Goal: Information Seeking & Learning: Learn about a topic

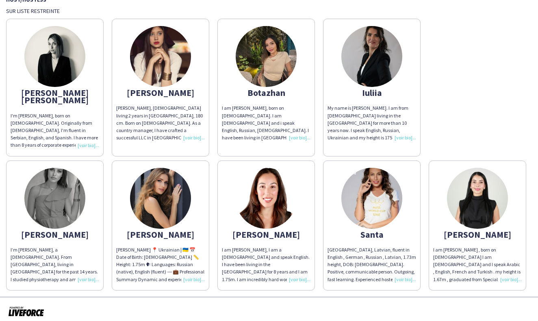
scroll to position [68, 0]
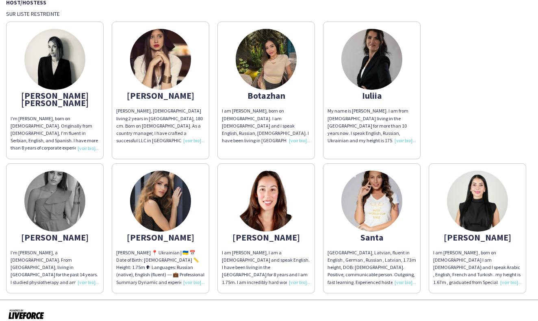
click at [484, 199] on img at bounding box center [477, 201] width 61 height 61
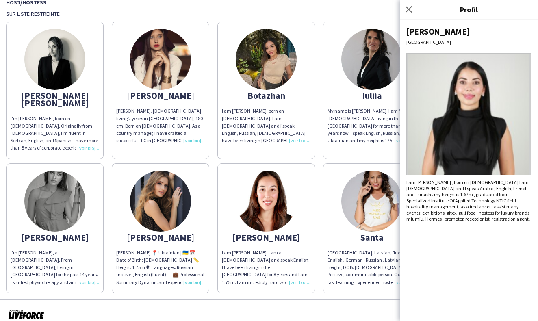
click at [448, 191] on div "I am [PERSON_NAME] , born on [DEMOGRAPHIC_DATA] I am [DEMOGRAPHIC_DATA] and I s…" at bounding box center [468, 200] width 125 height 43
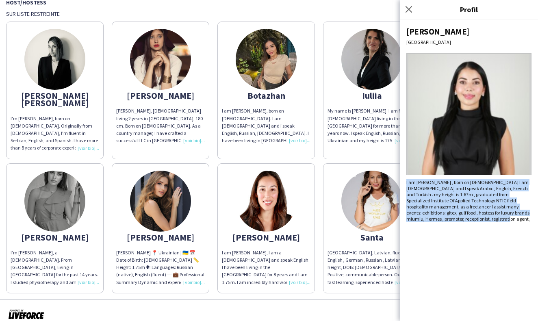
click at [448, 191] on div "I am [PERSON_NAME] , born on [DEMOGRAPHIC_DATA] I am [DEMOGRAPHIC_DATA] and I s…" at bounding box center [468, 200] width 125 height 43
copy div "I am [PERSON_NAME] , born on [DEMOGRAPHIC_DATA] I am [DEMOGRAPHIC_DATA] and I s…"
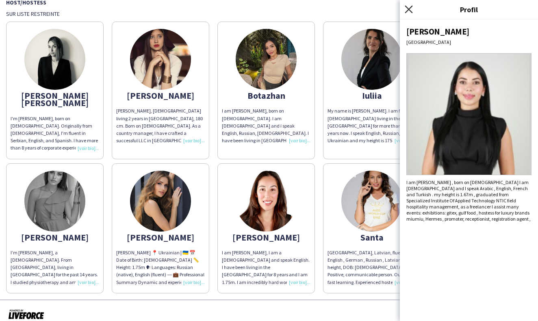
click at [407, 7] on icon "Fermer le pop-in" at bounding box center [408, 9] width 8 height 8
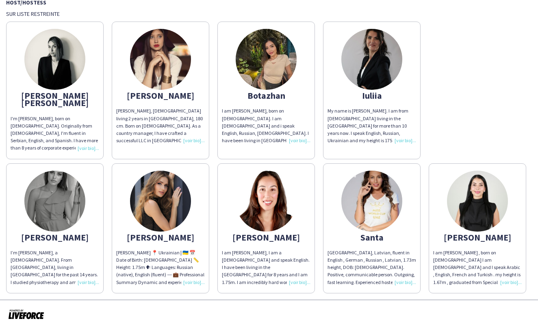
click at [164, 58] on img at bounding box center [160, 59] width 61 height 61
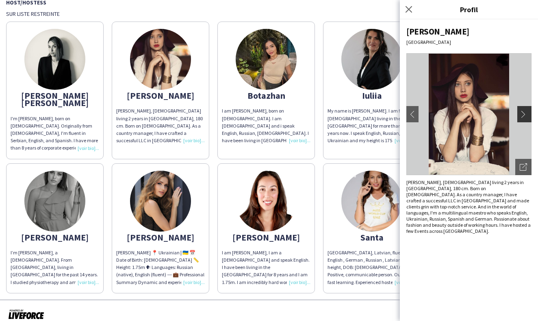
click at [526, 114] on app-icon "chevron-right" at bounding box center [524, 113] width 11 height 7
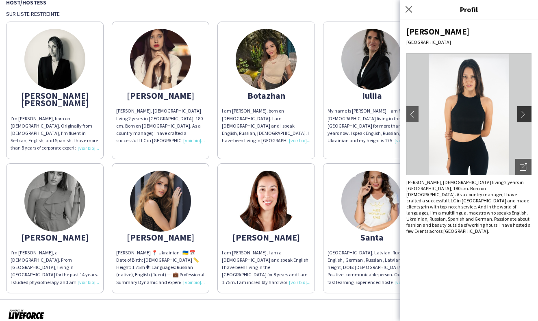
click at [525, 114] on app-icon "chevron-right" at bounding box center [524, 113] width 11 height 7
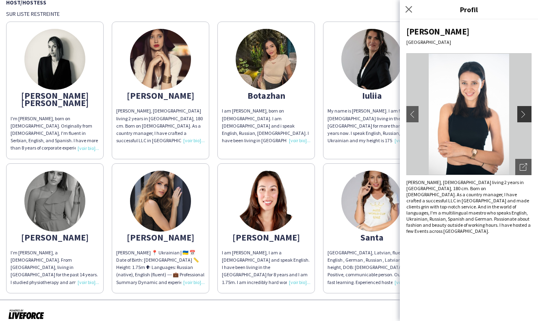
click at [525, 115] on app-icon "chevron-right" at bounding box center [524, 113] width 11 height 7
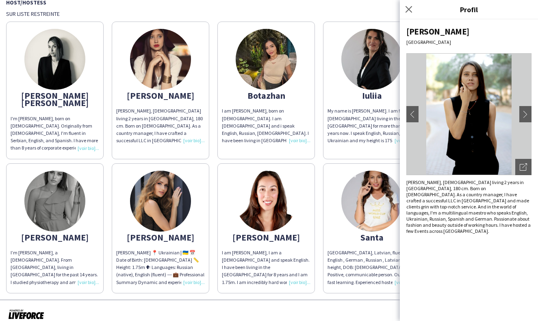
click at [364, 302] on div at bounding box center [269, 314] width 538 height 30
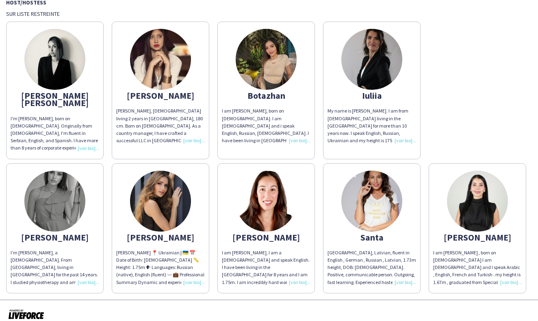
click at [368, 194] on img at bounding box center [371, 201] width 61 height 61
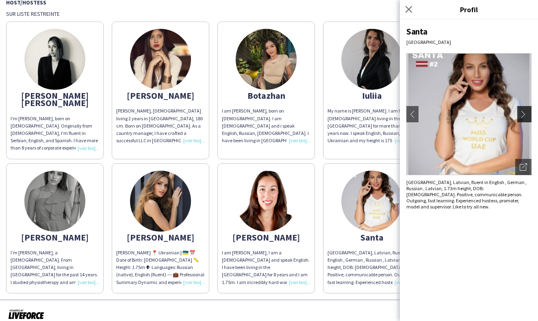
click at [524, 115] on app-icon "chevron-right" at bounding box center [524, 113] width 11 height 7
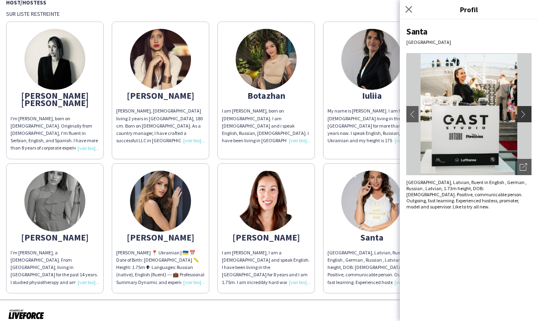
click at [523, 113] on app-icon "chevron-right" at bounding box center [524, 113] width 11 height 7
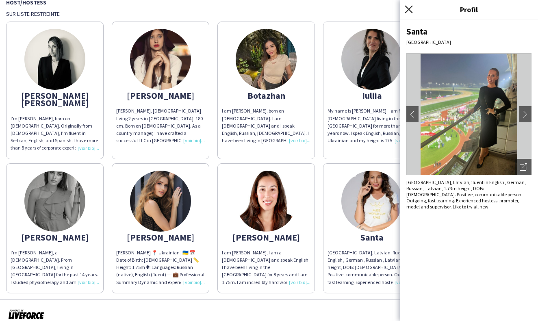
click at [408, 6] on icon "Fermer le pop-in" at bounding box center [408, 9] width 8 height 8
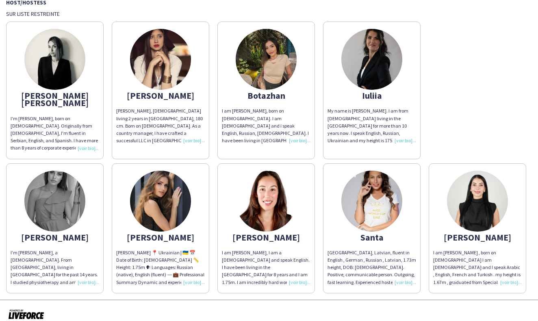
click at [484, 194] on img at bounding box center [477, 201] width 61 height 61
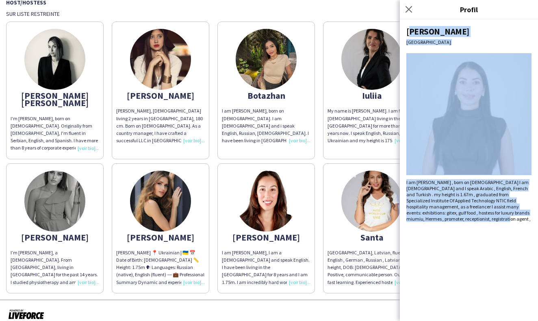
drag, startPoint x: 408, startPoint y: 29, endPoint x: 522, endPoint y: 220, distance: 222.7
click at [524, 220] on div "[PERSON_NAME] Dubai I am [PERSON_NAME] , born on [DEMOGRAPHIC_DATA] I am [DEMOG…" at bounding box center [468, 169] width 138 height 301
copy div "[PERSON_NAME] Dubai I am [PERSON_NAME] , born on [DEMOGRAPHIC_DATA] I am [DEMOG…"
click at [266, 58] on img at bounding box center [265, 59] width 61 height 61
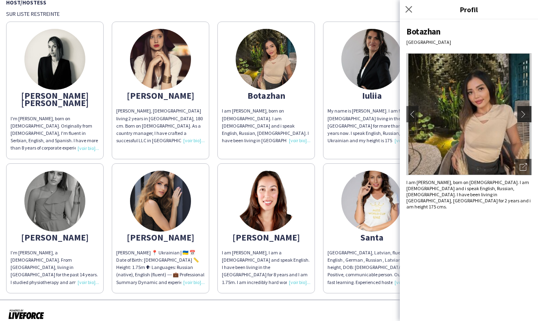
click at [527, 115] on app-icon "chevron-right" at bounding box center [524, 113] width 11 height 7
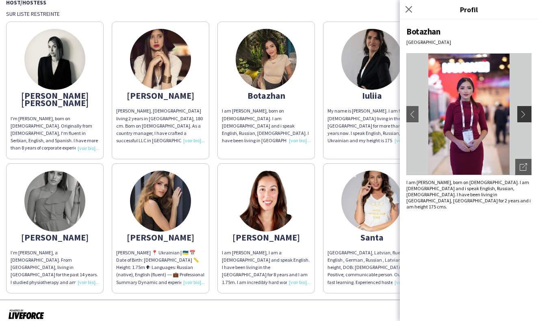
click at [522, 115] on app-icon "chevron-right" at bounding box center [524, 113] width 11 height 7
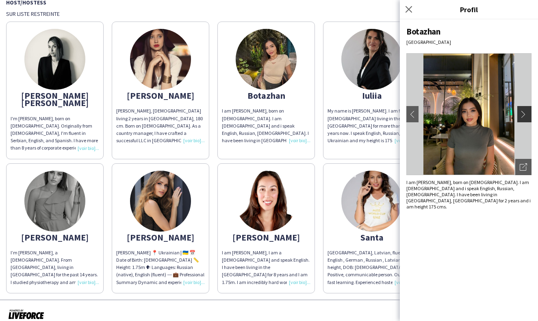
click at [522, 115] on app-icon "chevron-right" at bounding box center [524, 113] width 11 height 7
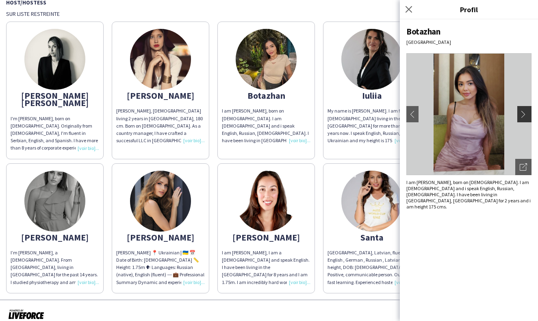
click at [522, 115] on app-icon "chevron-right" at bounding box center [524, 113] width 11 height 7
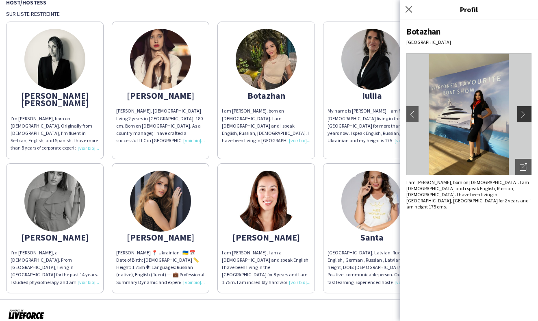
click at [522, 115] on app-icon "chevron-right" at bounding box center [524, 113] width 11 height 7
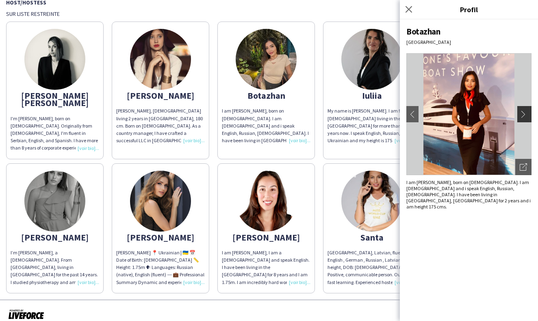
click at [522, 115] on app-icon "chevron-right" at bounding box center [524, 113] width 11 height 7
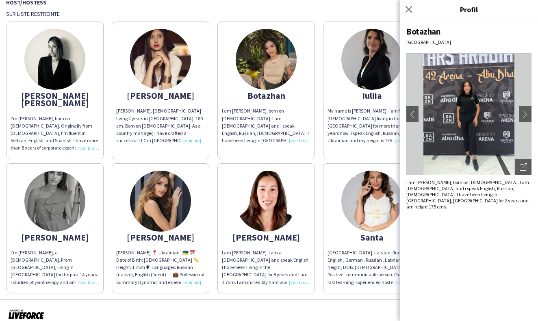
click at [365, 42] on img at bounding box center [371, 59] width 61 height 61
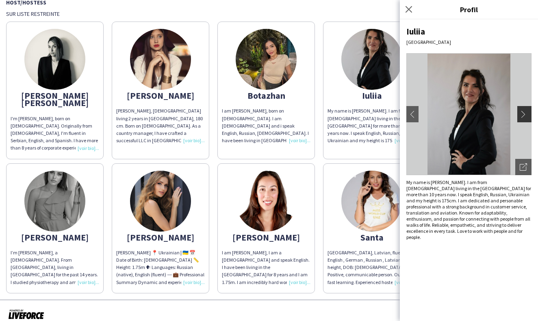
click at [523, 112] on app-icon "chevron-right" at bounding box center [524, 113] width 11 height 7
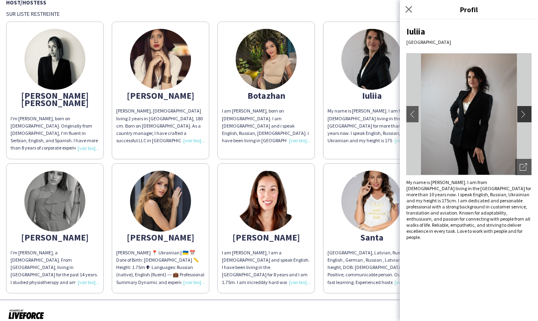
click at [523, 112] on app-icon "chevron-right" at bounding box center [524, 113] width 11 height 7
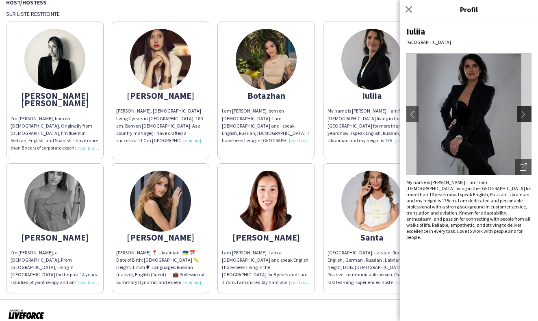
click at [523, 112] on app-icon "chevron-right" at bounding box center [524, 113] width 11 height 7
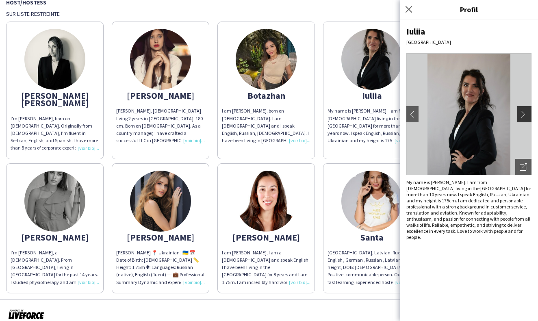
click at [523, 112] on app-icon "chevron-right" at bounding box center [524, 113] width 11 height 7
click at [164, 188] on img at bounding box center [160, 201] width 61 height 61
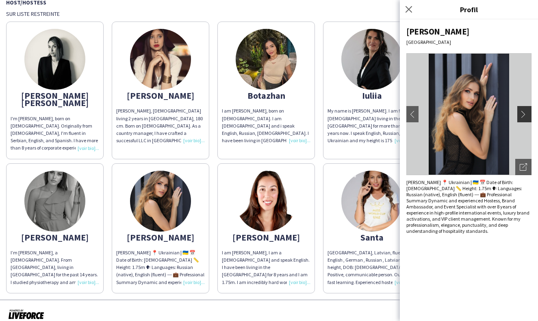
click at [527, 115] on app-icon "chevron-right" at bounding box center [524, 113] width 11 height 7
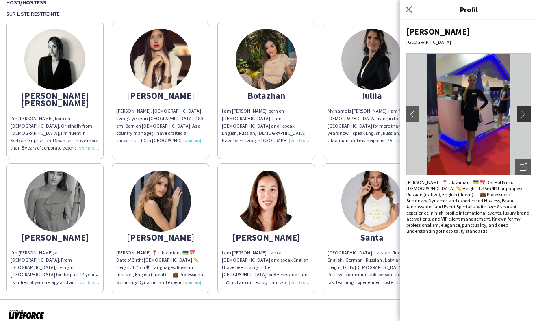
click at [527, 115] on app-icon "chevron-right" at bounding box center [524, 113] width 11 height 7
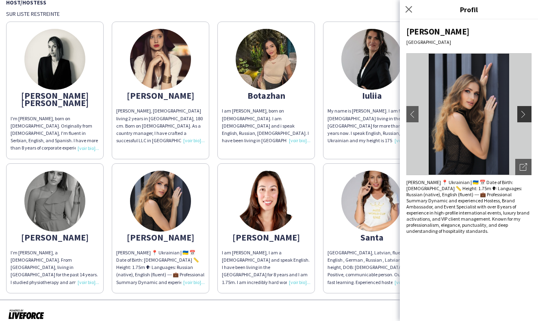
click at [527, 115] on app-icon "chevron-right" at bounding box center [524, 113] width 11 height 7
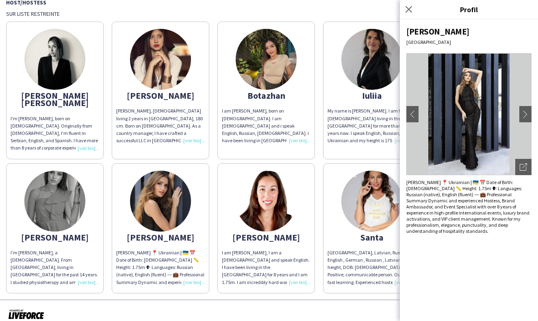
click at [274, 192] on img at bounding box center [265, 201] width 61 height 61
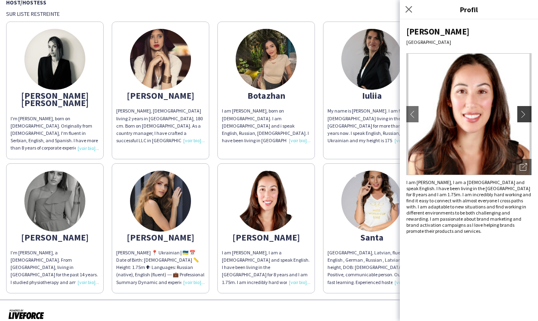
click at [525, 109] on button "chevron-right" at bounding box center [525, 114] width 16 height 16
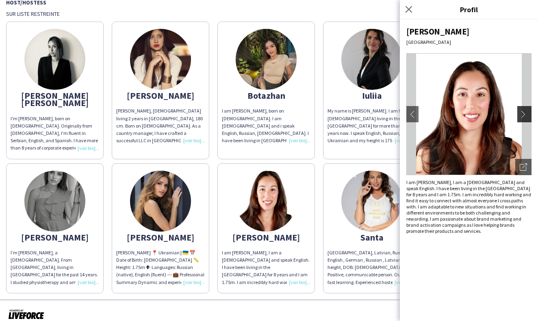
click at [525, 109] on button "chevron-right" at bounding box center [525, 114] width 16 height 16
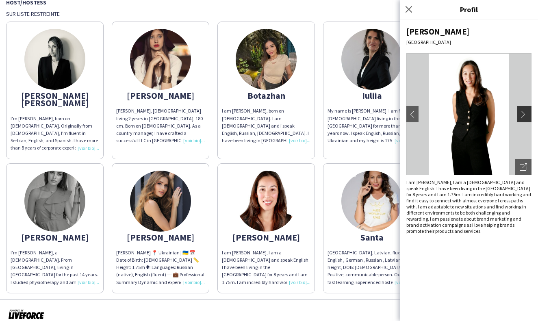
click at [525, 109] on button "chevron-right" at bounding box center [525, 114] width 16 height 16
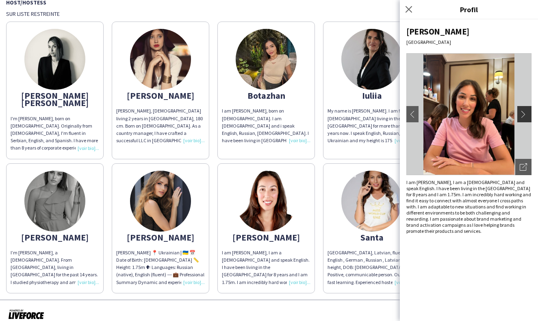
click at [525, 109] on button "chevron-right" at bounding box center [525, 114] width 16 height 16
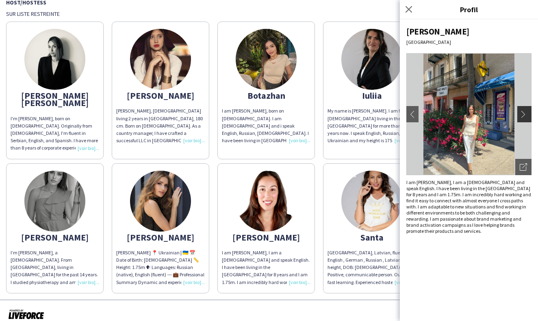
click at [525, 109] on button "chevron-right" at bounding box center [525, 114] width 16 height 16
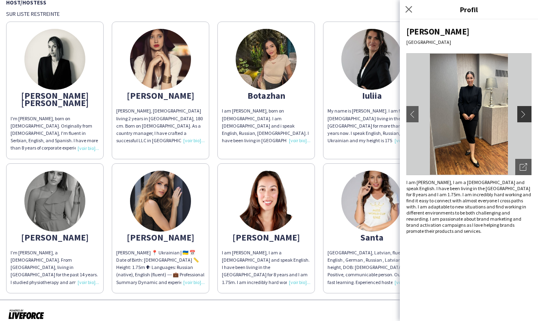
click at [525, 109] on button "chevron-right" at bounding box center [525, 114] width 16 height 16
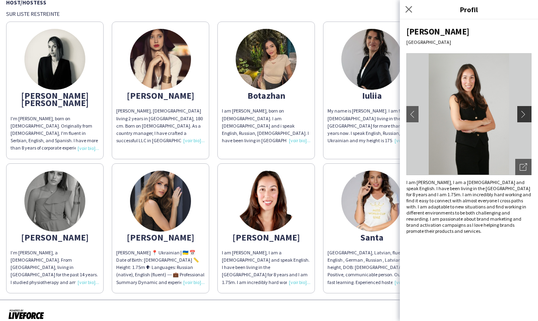
click at [525, 109] on button "chevron-right" at bounding box center [525, 114] width 16 height 16
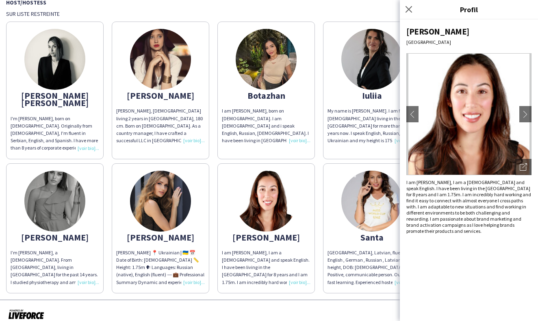
click at [235, 299] on div at bounding box center [269, 314] width 538 height 30
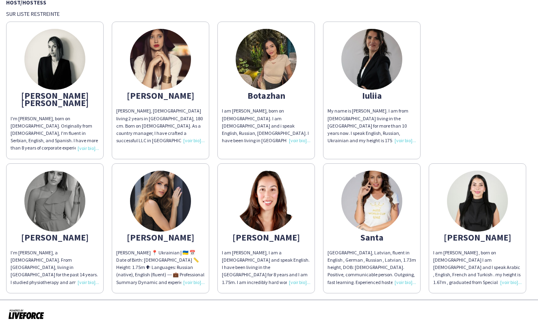
click at [61, 198] on img at bounding box center [54, 201] width 61 height 61
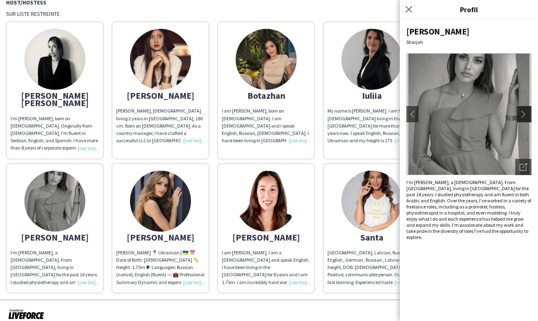
click at [522, 114] on app-icon "chevron-right" at bounding box center [524, 113] width 11 height 7
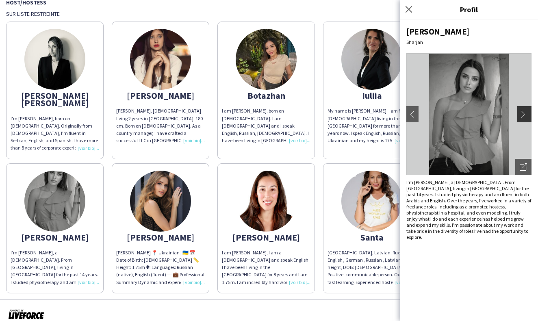
click at [522, 114] on app-icon "chevron-right" at bounding box center [524, 113] width 11 height 7
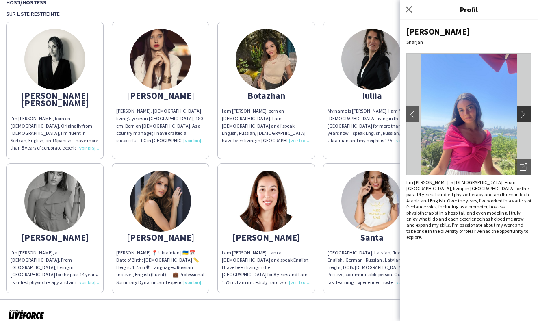
click at [522, 114] on app-icon "chevron-right" at bounding box center [524, 113] width 11 height 7
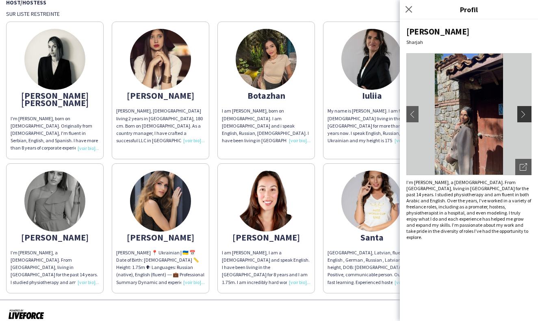
click at [522, 114] on app-icon "chevron-right" at bounding box center [524, 113] width 11 height 7
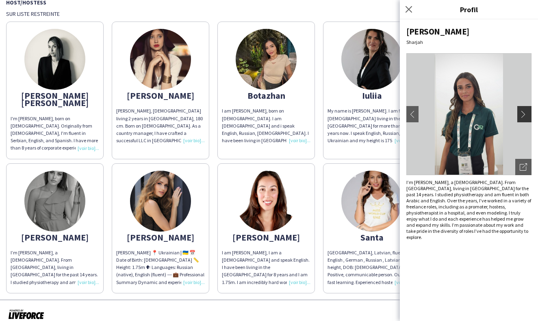
click at [522, 114] on app-icon "chevron-right" at bounding box center [524, 113] width 11 height 7
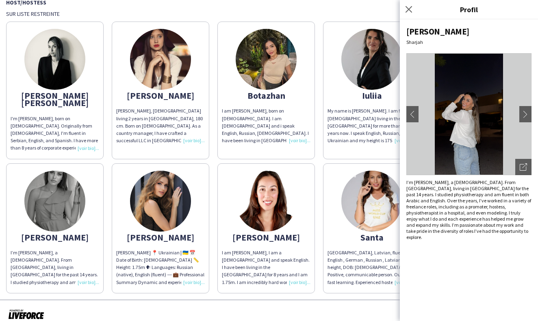
click at [161, 68] on img at bounding box center [160, 59] width 61 height 61
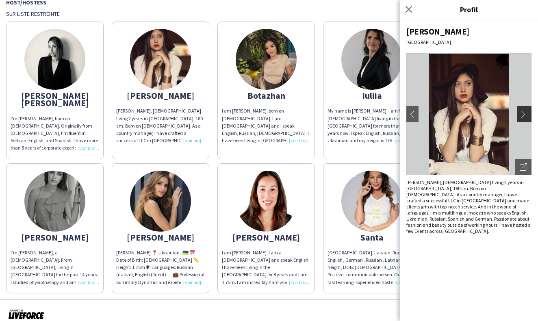
click at [519, 112] on button "chevron-right" at bounding box center [525, 114] width 16 height 16
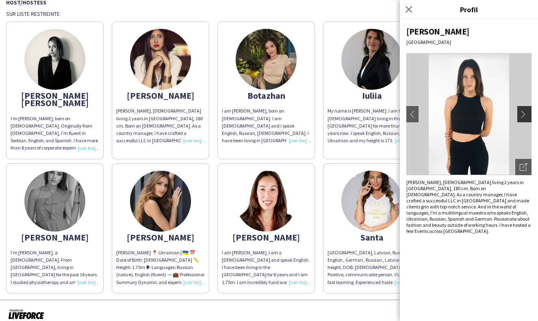
click at [519, 112] on button "chevron-right" at bounding box center [525, 114] width 16 height 16
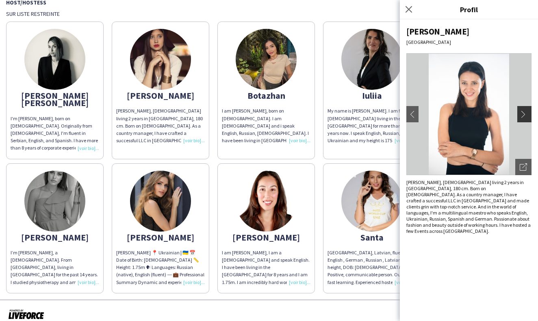
click at [519, 112] on button "chevron-right" at bounding box center [525, 114] width 16 height 16
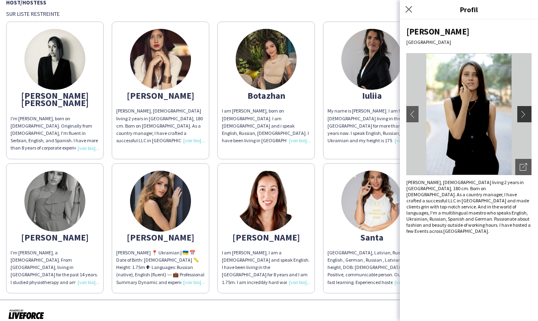
click at [519, 112] on button "chevron-right" at bounding box center [525, 114] width 16 height 16
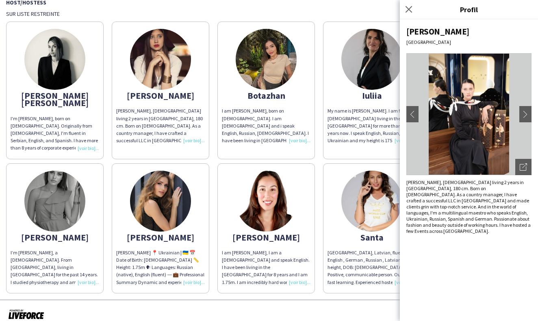
click at [37, 71] on img at bounding box center [54, 59] width 61 height 61
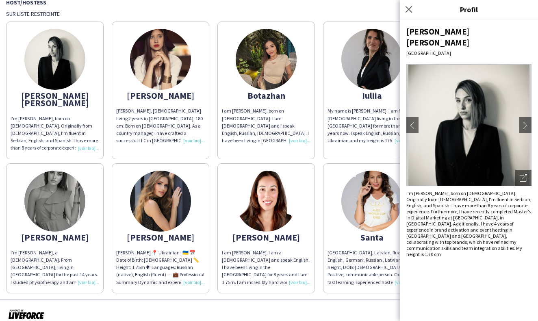
click at [160, 197] on img at bounding box center [160, 201] width 61 height 61
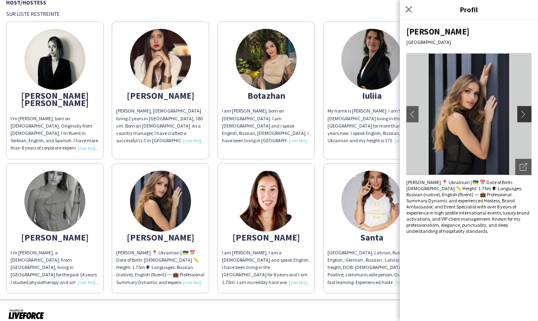
click at [525, 110] on app-icon "chevron-right" at bounding box center [524, 113] width 11 height 7
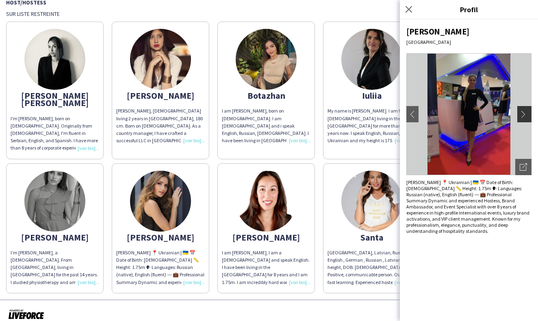
click at [525, 110] on app-icon "chevron-right" at bounding box center [524, 113] width 11 height 7
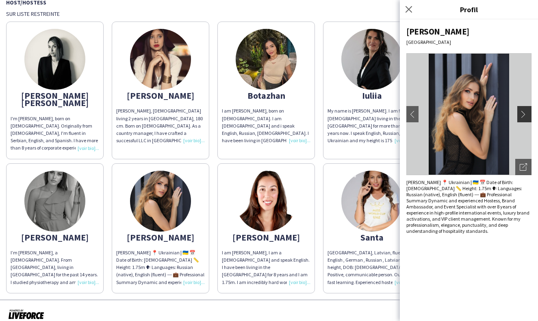
click at [525, 110] on app-icon "chevron-right" at bounding box center [524, 113] width 11 height 7
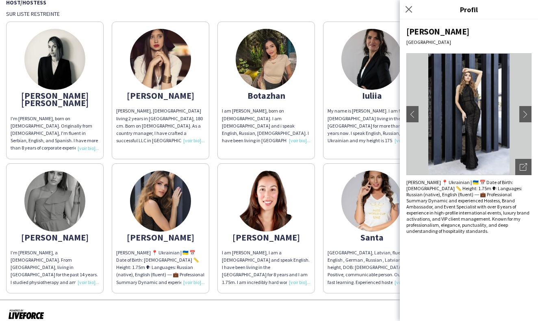
click at [417, 183] on div "[PERSON_NAME] 📍 Ukrainian | 🇺🇦 📅 Date of Birth: [DEMOGRAPHIC_DATA] 📏 Height: 1.…" at bounding box center [468, 206] width 125 height 55
copy div "JULIYA"
click at [361, 56] on img at bounding box center [371, 59] width 61 height 61
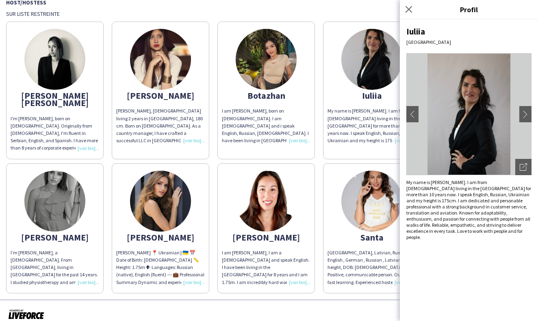
click at [47, 59] on img at bounding box center [54, 59] width 61 height 61
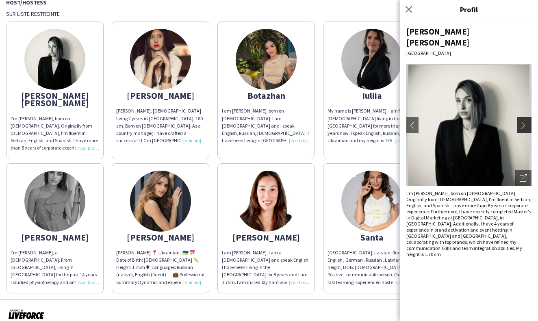
click at [522, 121] on app-icon "chevron-right" at bounding box center [524, 124] width 11 height 7
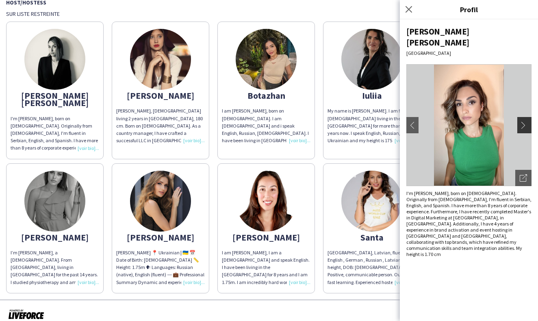
click at [524, 121] on app-icon "chevron-right" at bounding box center [524, 124] width 11 height 7
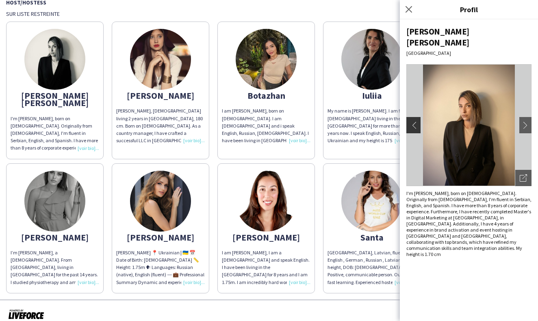
click at [413, 121] on app-icon "chevron-left" at bounding box center [411, 124] width 11 height 7
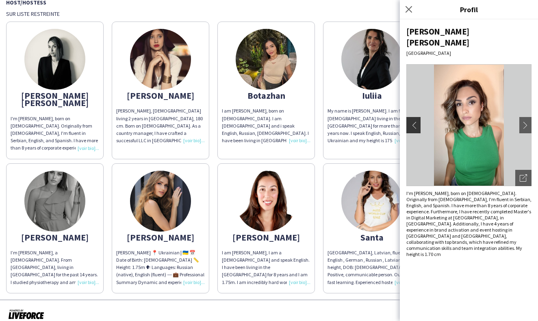
click at [413, 121] on app-icon "chevron-left" at bounding box center [411, 124] width 11 height 7
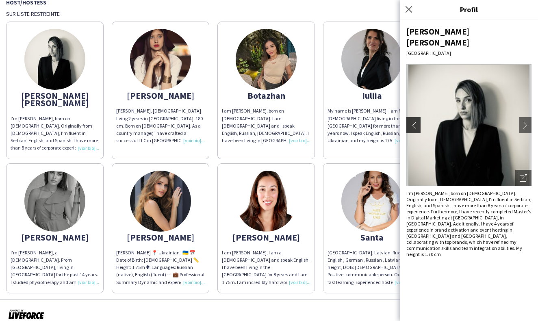
click at [413, 121] on app-icon "chevron-left" at bounding box center [411, 124] width 11 height 7
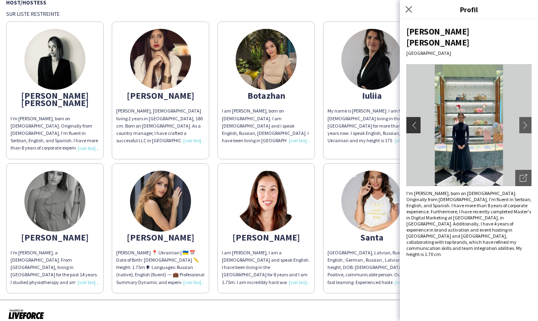
click at [412, 121] on app-icon "chevron-left" at bounding box center [411, 124] width 11 height 7
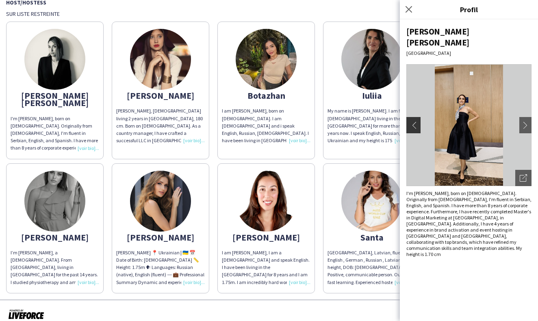
click at [412, 121] on app-icon "chevron-left" at bounding box center [411, 124] width 11 height 7
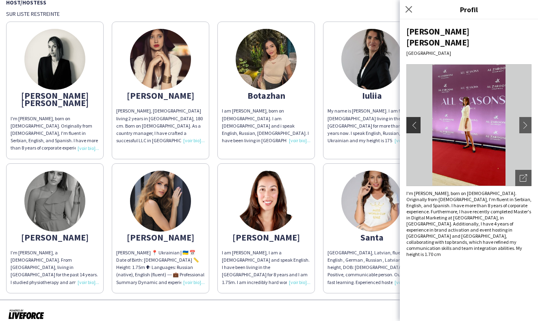
click at [412, 121] on app-icon "chevron-left" at bounding box center [411, 124] width 11 height 7
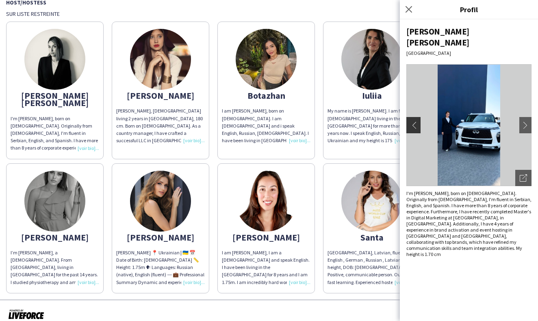
click at [412, 121] on app-icon "chevron-left" at bounding box center [411, 124] width 11 height 7
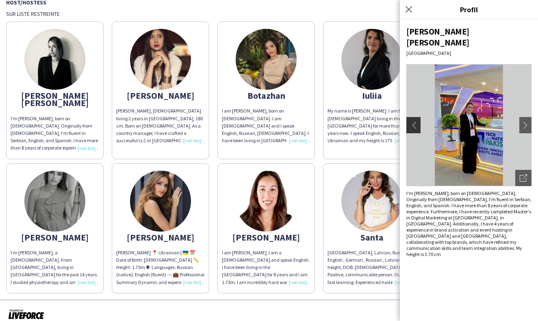
click at [412, 121] on app-icon "chevron-left" at bounding box center [411, 124] width 11 height 7
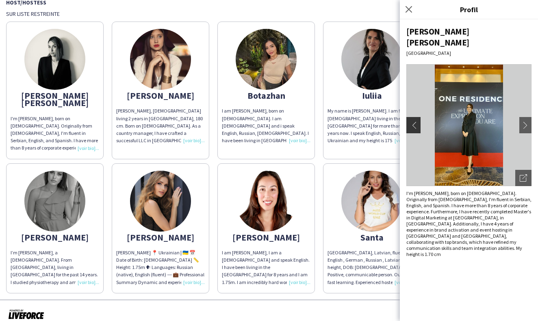
click at [412, 121] on app-icon "chevron-left" at bounding box center [411, 124] width 11 height 7
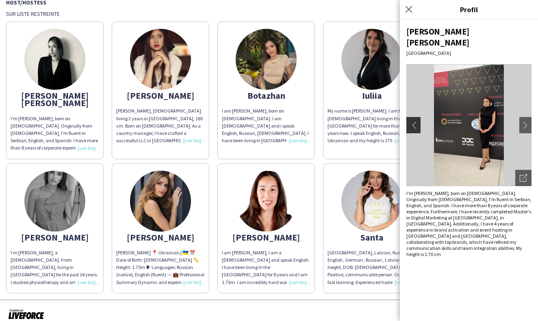
click at [412, 121] on app-icon "chevron-left" at bounding box center [411, 124] width 11 height 7
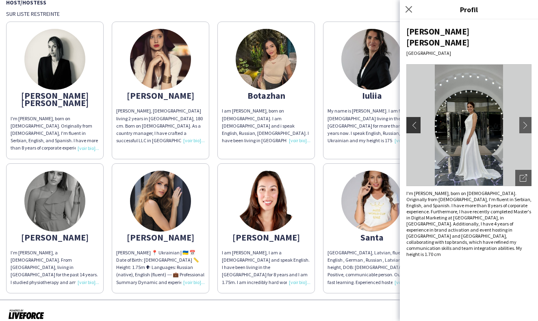
click at [412, 121] on app-icon "chevron-left" at bounding box center [411, 124] width 11 height 7
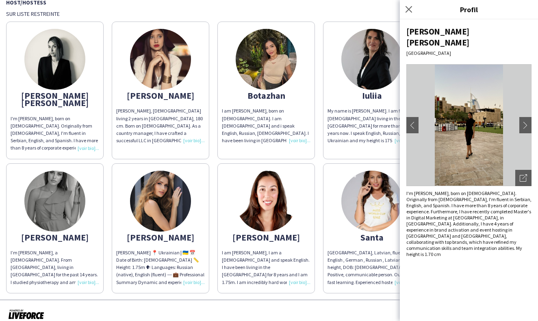
click at [176, 54] on img at bounding box center [160, 59] width 61 height 61
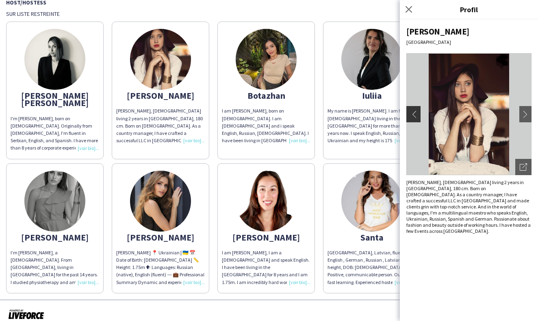
click at [415, 116] on app-icon "chevron-left" at bounding box center [411, 113] width 11 height 7
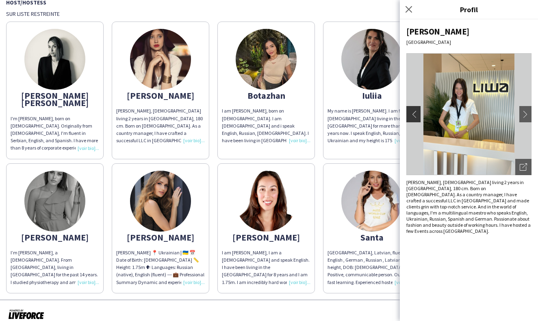
click at [416, 112] on app-icon "chevron-left" at bounding box center [411, 113] width 11 height 7
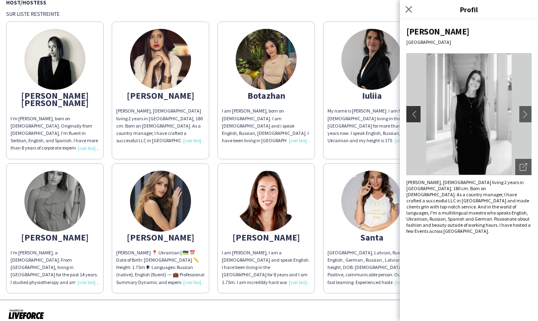
click at [416, 112] on app-icon "chevron-left" at bounding box center [411, 113] width 11 height 7
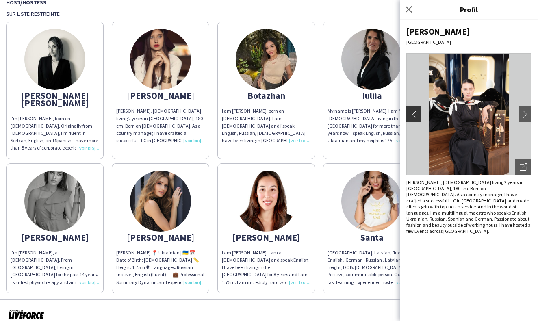
click at [416, 112] on app-icon "chevron-left" at bounding box center [411, 113] width 11 height 7
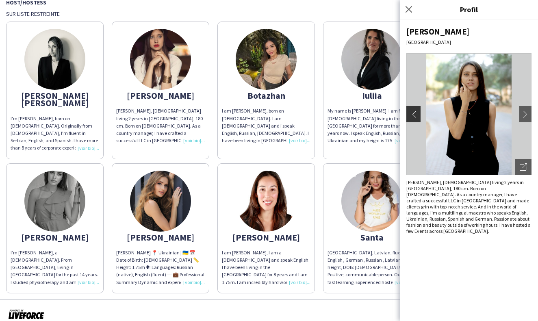
click at [416, 112] on app-icon "chevron-left" at bounding box center [411, 113] width 11 height 7
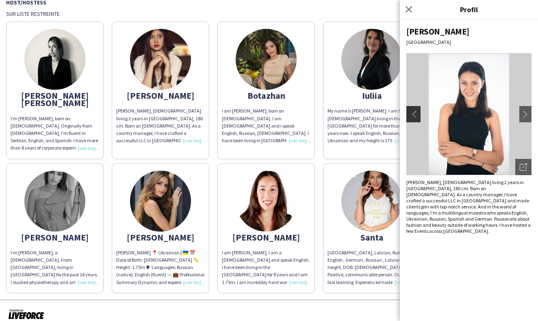
click at [416, 112] on app-icon "chevron-left" at bounding box center [411, 113] width 11 height 7
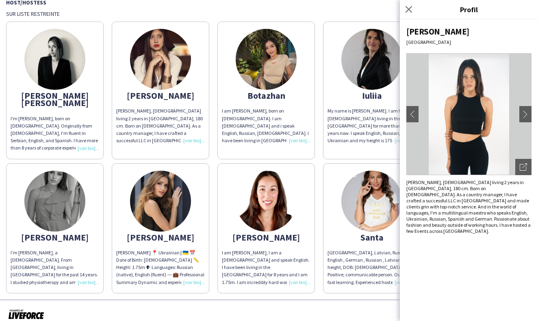
click at [253, 302] on div at bounding box center [269, 314] width 538 height 30
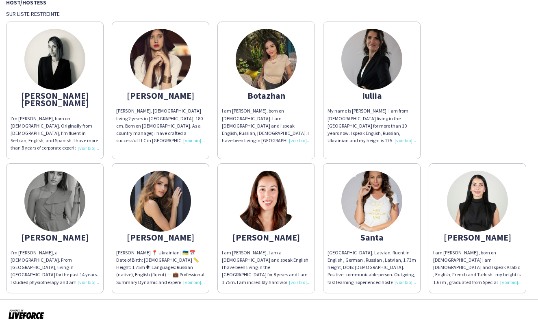
click at [379, 185] on img at bounding box center [371, 201] width 61 height 61
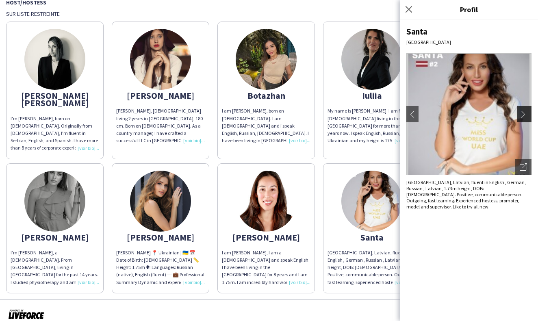
click at [523, 119] on button "chevron-right" at bounding box center [525, 114] width 16 height 16
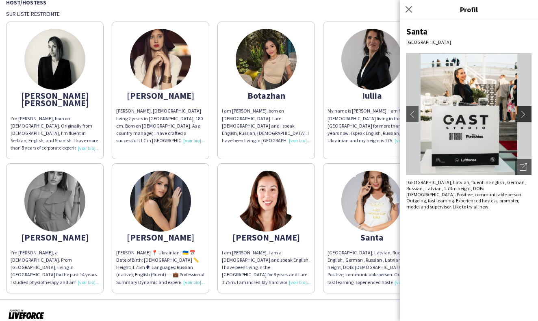
click at [523, 117] on app-icon "chevron-right" at bounding box center [524, 113] width 11 height 7
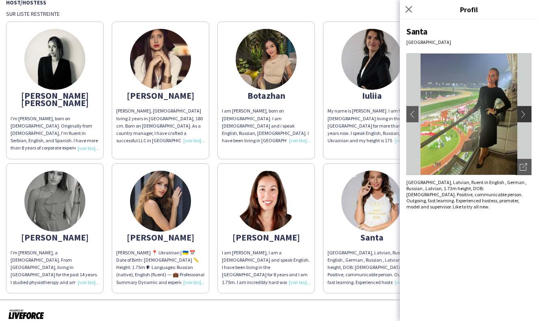
click at [523, 117] on app-icon "chevron-right" at bounding box center [524, 113] width 11 height 7
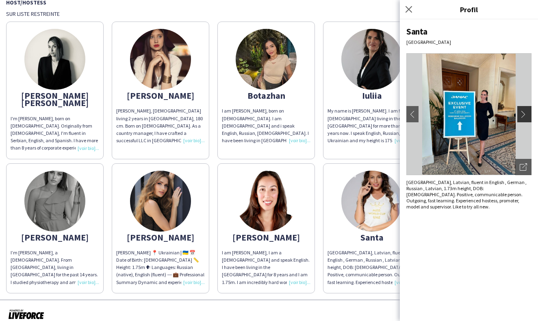
click at [523, 115] on app-icon "chevron-right" at bounding box center [524, 113] width 11 height 7
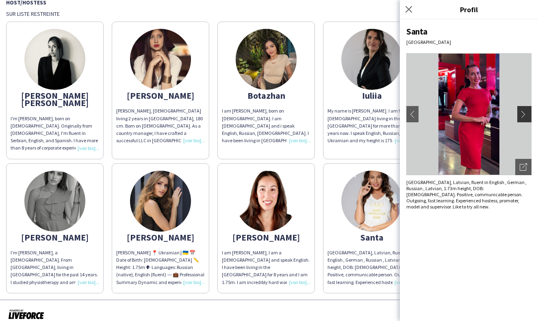
click at [523, 113] on app-icon "chevron-right" at bounding box center [524, 113] width 11 height 7
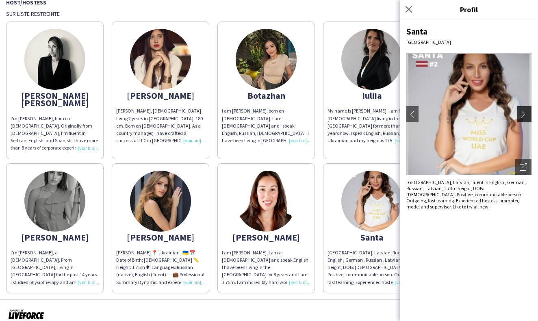
click at [523, 113] on app-icon "chevron-right" at bounding box center [524, 113] width 11 height 7
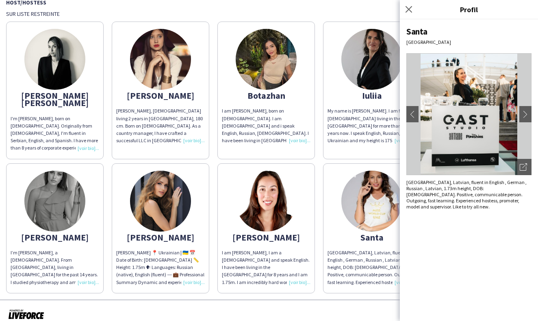
click at [334, 6] on div "Host/Hostess Sur liste restreinte [PERSON_NAME] [PERSON_NAME] I'm [PERSON_NAME]…" at bounding box center [268, 145] width 525 height 295
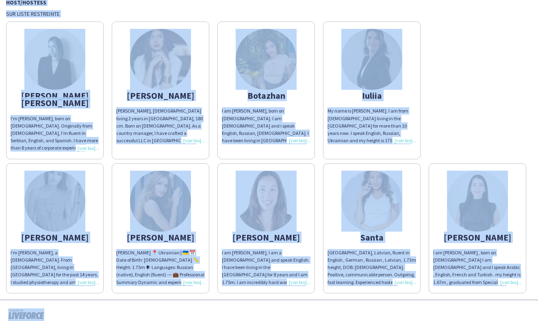
copy body "THA Staffing Beauty World 2025 [DATE]-[DATE] Host/Hostess Sur liste restreinte …"
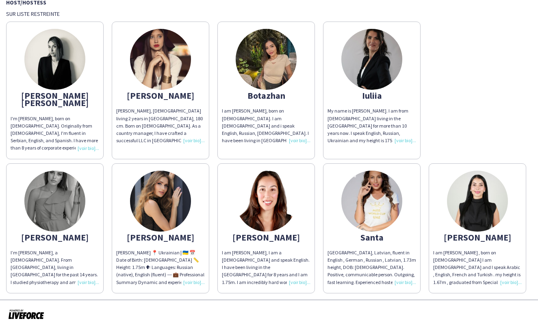
click at [268, 299] on div at bounding box center [269, 314] width 538 height 30
click at [275, 185] on img at bounding box center [265, 201] width 61 height 61
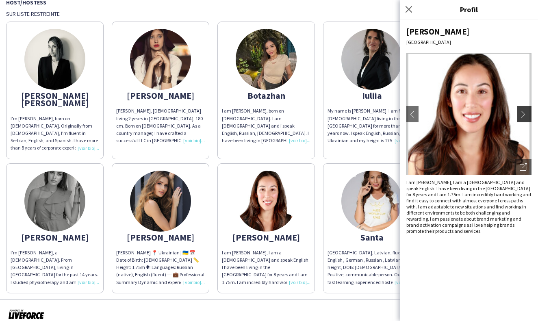
click at [522, 118] on button "chevron-right" at bounding box center [525, 114] width 16 height 16
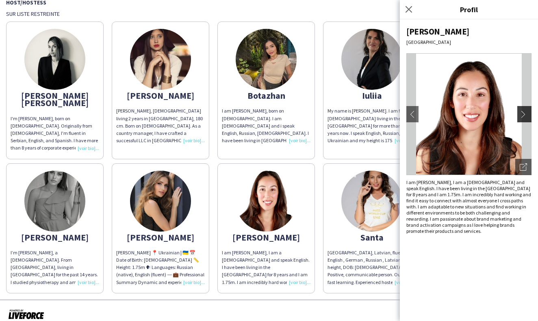
click at [522, 118] on button "chevron-right" at bounding box center [525, 114] width 16 height 16
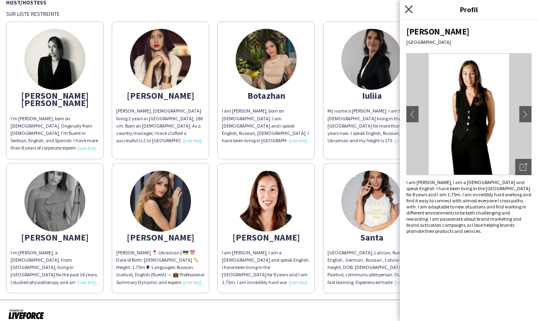
click at [408, 7] on icon "Fermer le pop-in" at bounding box center [408, 9] width 8 height 8
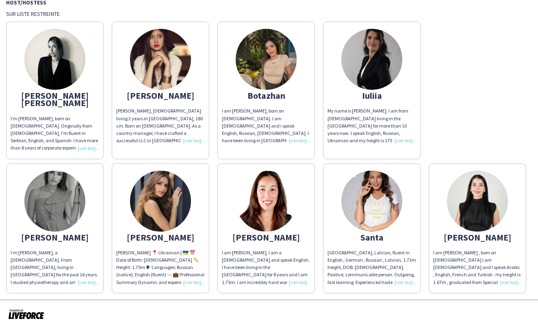
click at [379, 188] on img at bounding box center [371, 201] width 61 height 61
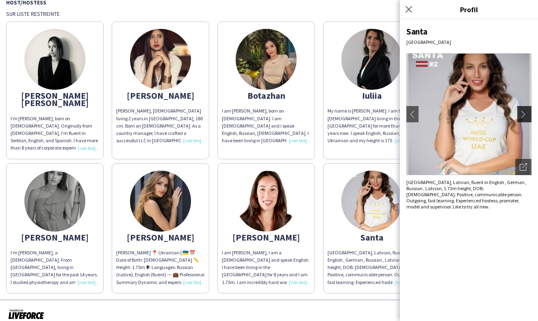
click at [524, 114] on app-icon "chevron-right" at bounding box center [524, 113] width 11 height 7
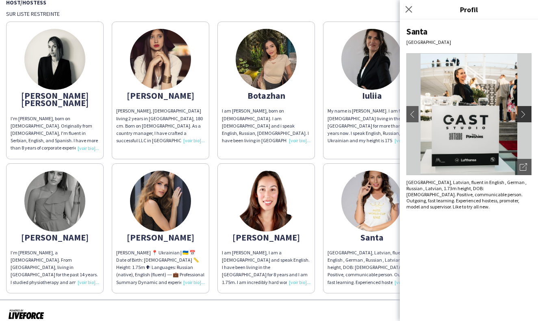
click at [524, 114] on app-icon "chevron-right" at bounding box center [524, 113] width 11 height 7
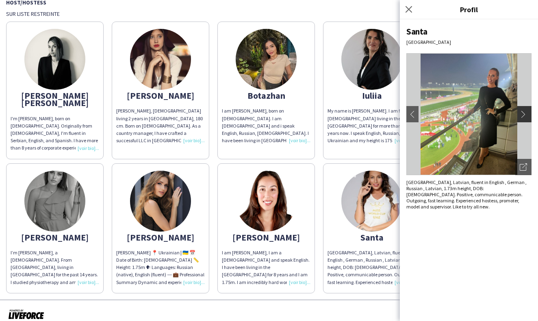
click at [524, 114] on app-icon "chevron-right" at bounding box center [524, 113] width 11 height 7
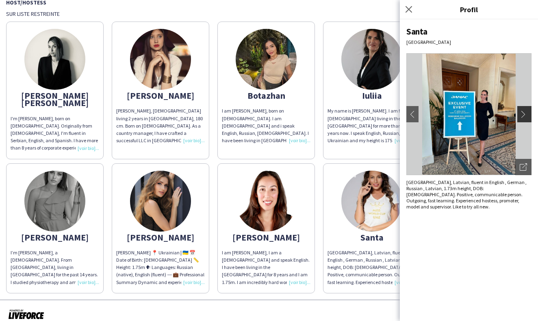
click at [524, 114] on app-icon "chevron-right" at bounding box center [524, 113] width 11 height 7
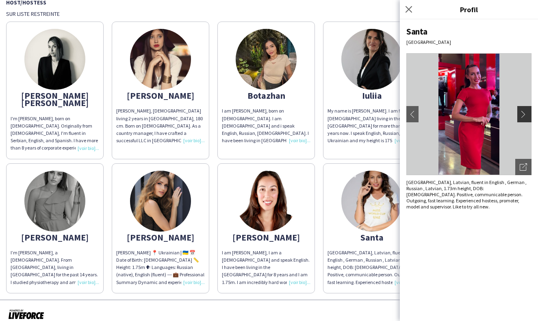
click at [524, 114] on app-icon "chevron-right" at bounding box center [524, 113] width 11 height 7
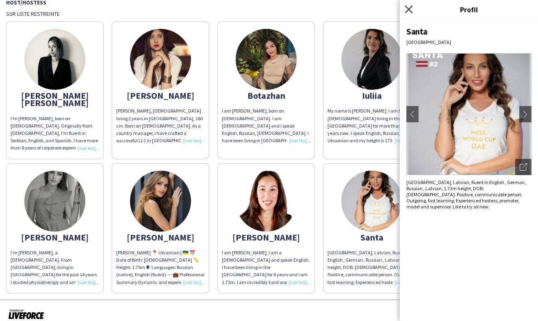
click at [409, 9] on icon "Fermer le pop-in" at bounding box center [408, 9] width 8 height 8
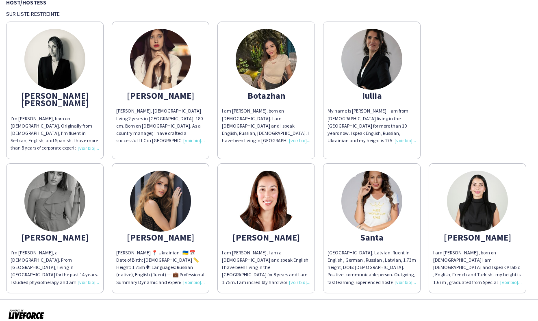
click at [471, 202] on img at bounding box center [477, 201] width 61 height 61
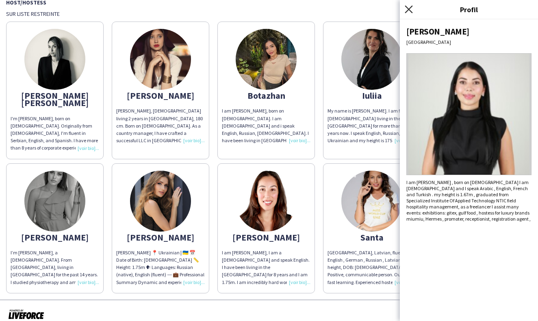
click at [410, 10] on icon at bounding box center [408, 9] width 8 height 8
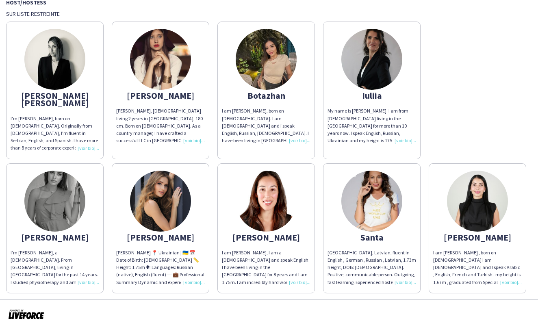
click at [377, 57] on img at bounding box center [371, 59] width 61 height 61
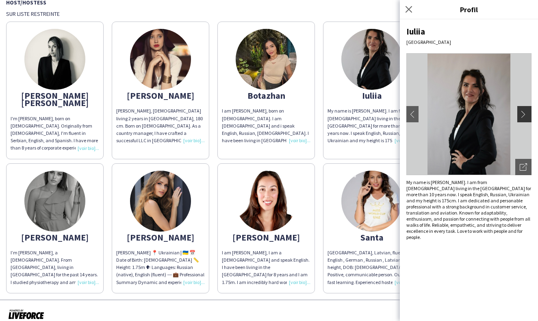
click at [523, 117] on app-icon "chevron-right" at bounding box center [524, 113] width 11 height 7
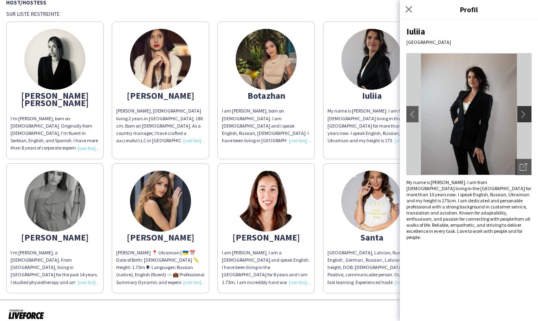
click at [523, 117] on app-icon "chevron-right" at bounding box center [524, 113] width 11 height 7
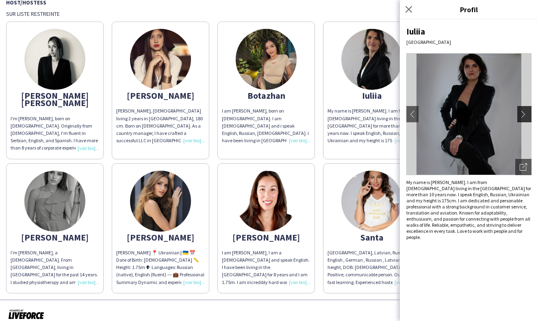
click at [523, 117] on app-icon "chevron-right" at bounding box center [524, 113] width 11 height 7
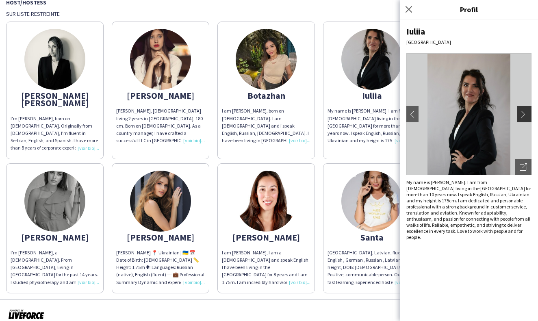
click at [523, 117] on app-icon "chevron-right" at bounding box center [524, 113] width 11 height 7
click at [410, 11] on icon "Fermer le pop-in" at bounding box center [408, 9] width 8 height 8
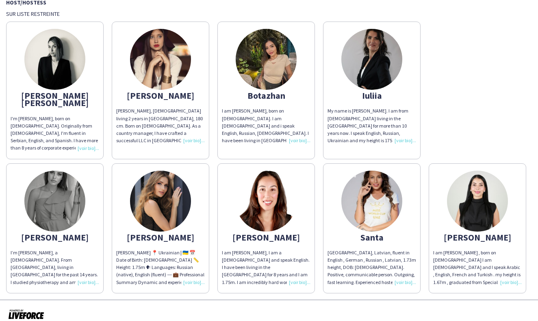
click at [279, 69] on img at bounding box center [265, 59] width 61 height 61
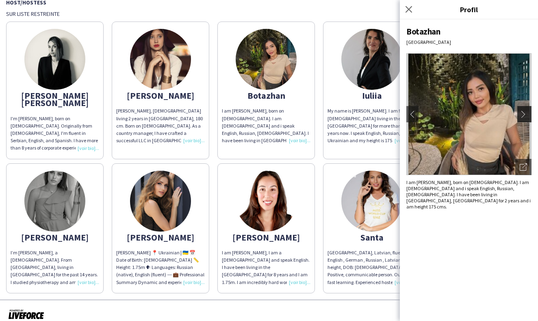
click at [525, 113] on app-icon "chevron-right" at bounding box center [524, 113] width 11 height 7
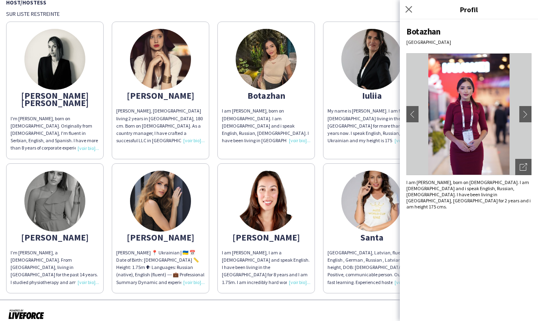
drag, startPoint x: 525, startPoint y: 113, endPoint x: 472, endPoint y: 85, distance: 60.3
click at [472, 85] on app-photos-slider "chevron-left chevron-right Ouvrir les photos pop-in" at bounding box center [468, 114] width 125 height 122
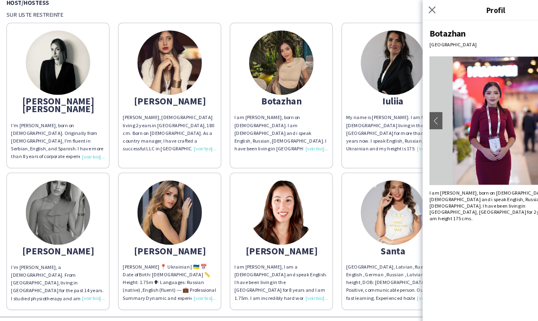
click at [205, 2] on div "Host/Hostess" at bounding box center [268, 2] width 525 height 8
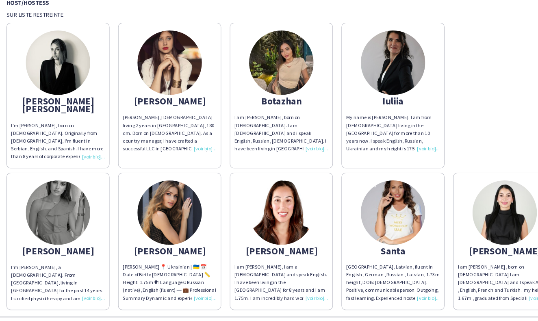
click at [163, 51] on img at bounding box center [160, 59] width 61 height 61
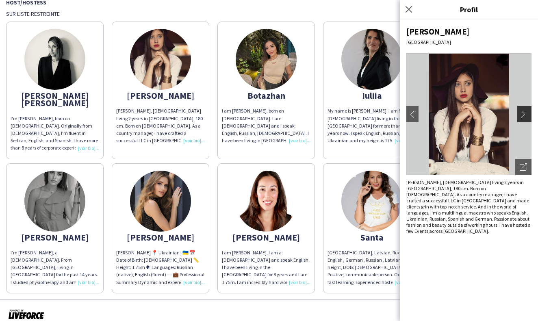
click at [523, 112] on app-icon "chevron-right" at bounding box center [524, 113] width 11 height 7
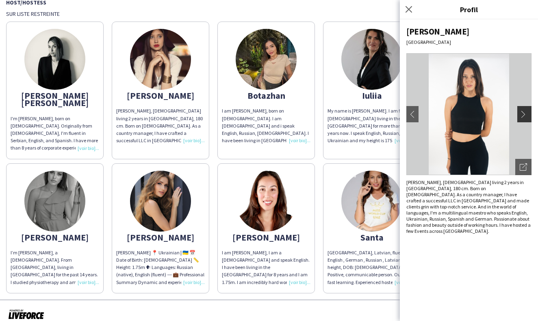
click at [523, 114] on app-icon "chevron-right" at bounding box center [524, 113] width 11 height 7
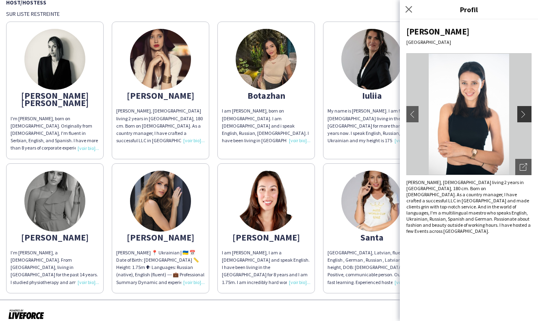
click at [523, 114] on app-icon "chevron-right" at bounding box center [524, 113] width 11 height 7
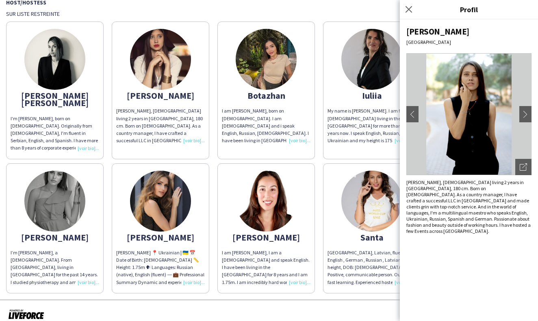
click at [64, 55] on img at bounding box center [54, 59] width 61 height 61
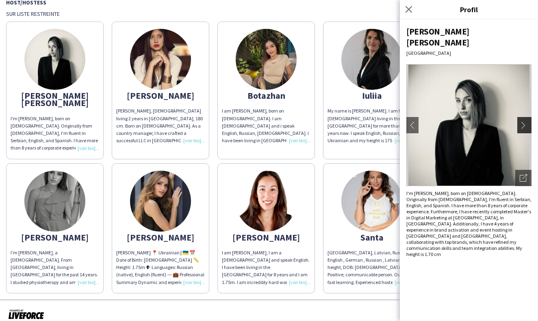
click at [522, 121] on app-icon "chevron-right" at bounding box center [524, 124] width 11 height 7
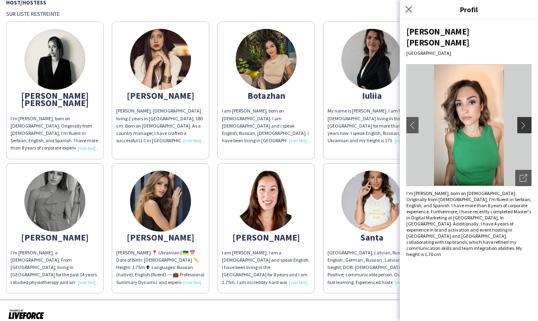
click at [522, 121] on app-icon "chevron-right" at bounding box center [524, 124] width 11 height 7
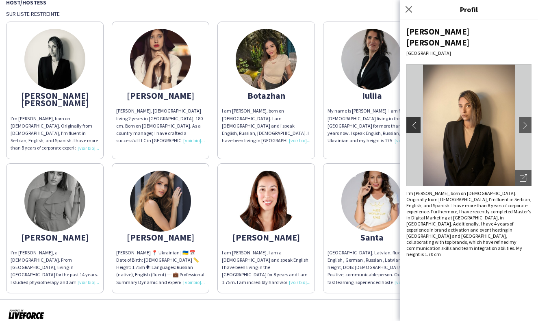
click at [414, 121] on app-icon "chevron-left" at bounding box center [411, 124] width 11 height 7
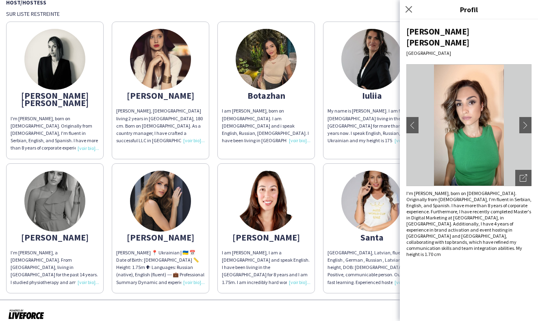
click at [60, 190] on img at bounding box center [54, 201] width 61 height 61
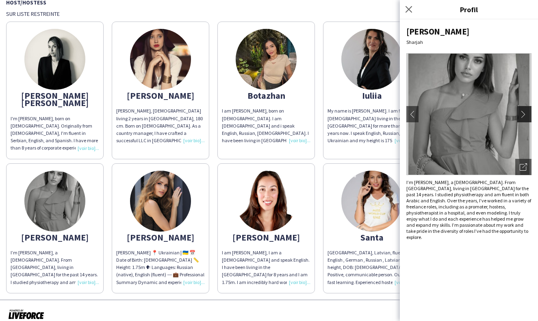
click at [524, 112] on app-icon "chevron-right" at bounding box center [524, 113] width 11 height 7
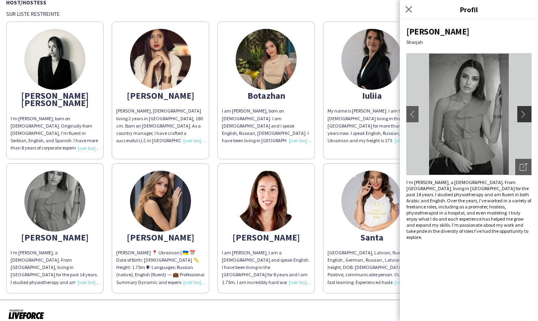
click at [524, 112] on app-icon "chevron-right" at bounding box center [524, 113] width 11 height 7
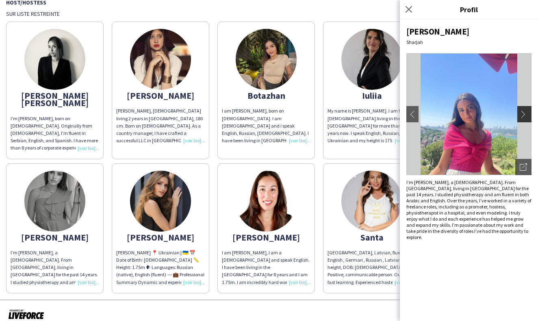
click at [524, 112] on app-icon "chevron-right" at bounding box center [524, 113] width 11 height 7
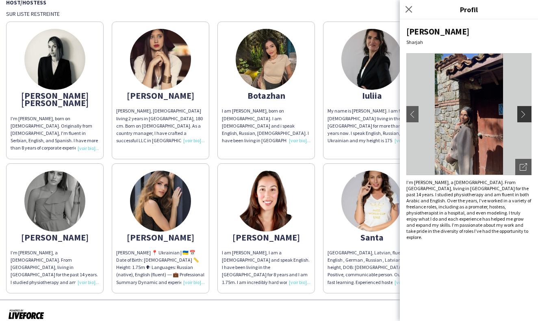
click at [524, 112] on app-icon "chevron-right" at bounding box center [524, 113] width 11 height 7
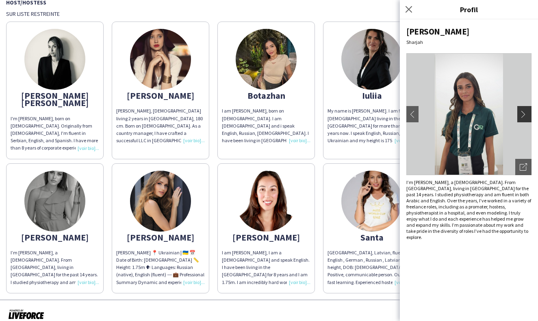
click at [523, 112] on app-icon "chevron-right" at bounding box center [524, 113] width 11 height 7
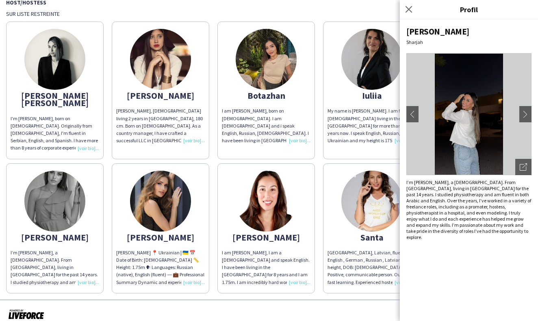
click at [162, 193] on img at bounding box center [160, 201] width 61 height 61
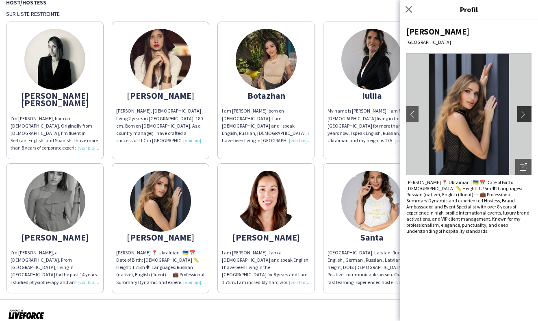
click at [525, 115] on app-icon "chevron-right" at bounding box center [524, 113] width 11 height 7
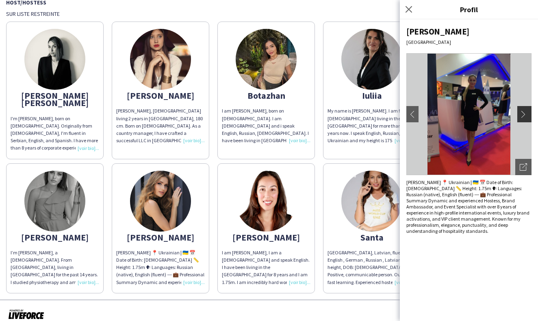
click at [525, 115] on app-icon "chevron-right" at bounding box center [524, 113] width 11 height 7
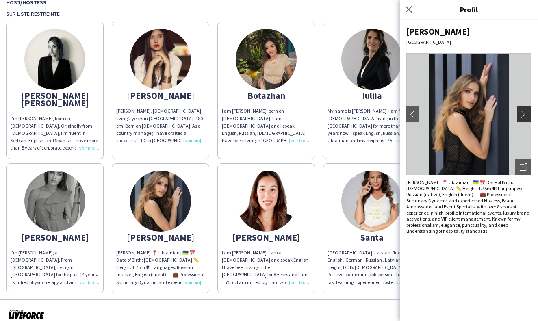
click at [525, 115] on app-icon "chevron-right" at bounding box center [524, 113] width 11 height 7
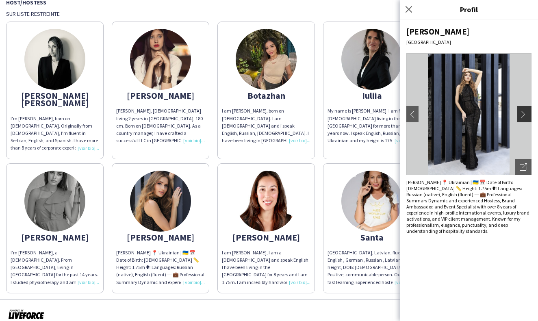
click at [524, 115] on app-icon "chevron-right" at bounding box center [524, 113] width 11 height 7
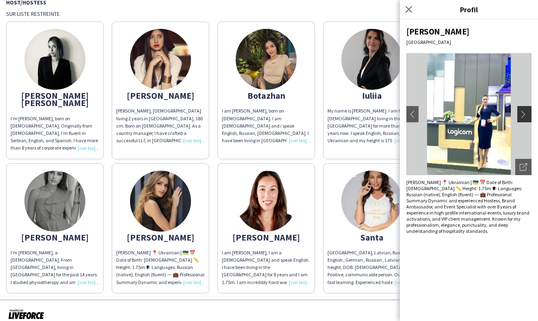
click at [524, 115] on app-icon "chevron-right" at bounding box center [524, 113] width 11 height 7
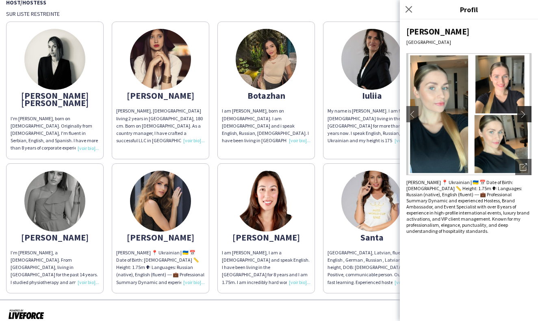
click at [524, 115] on app-icon "chevron-right" at bounding box center [524, 113] width 11 height 7
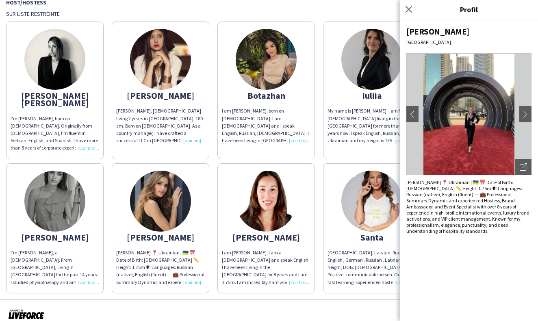
click at [286, 188] on img at bounding box center [265, 201] width 61 height 61
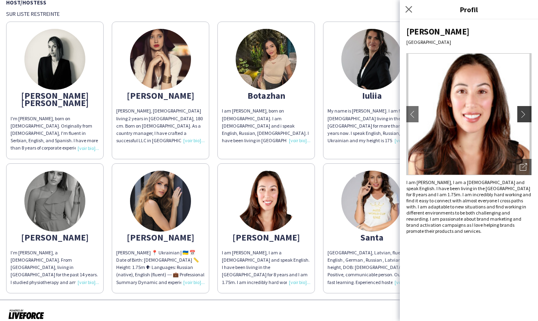
click at [522, 120] on button "chevron-right" at bounding box center [525, 114] width 16 height 16
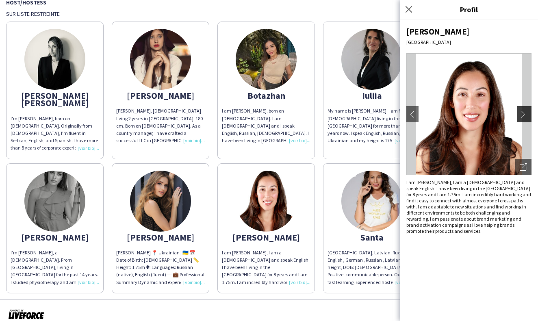
click at [522, 120] on button "chevron-right" at bounding box center [525, 114] width 16 height 16
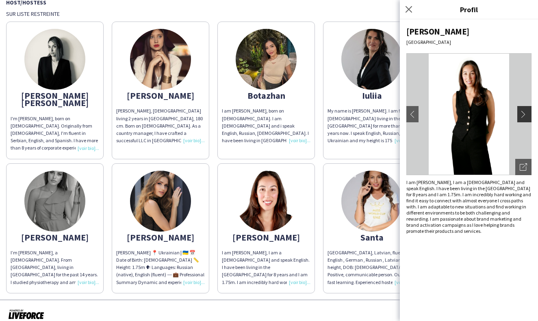
click at [522, 120] on button "chevron-right" at bounding box center [525, 114] width 16 height 16
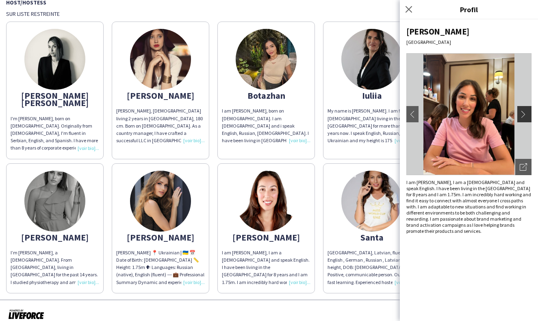
click at [522, 120] on button "chevron-right" at bounding box center [525, 114] width 16 height 16
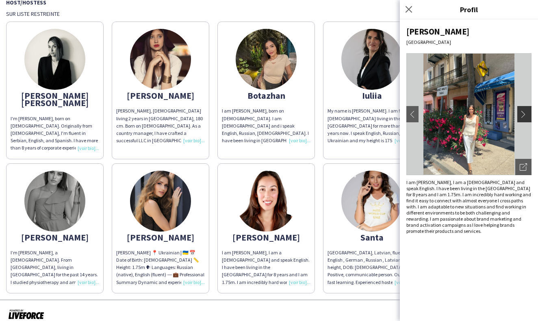
click at [522, 120] on button "chevron-right" at bounding box center [525, 114] width 16 height 16
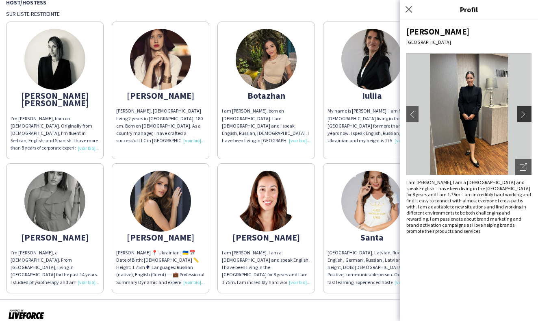
click at [522, 120] on button "chevron-right" at bounding box center [525, 114] width 16 height 16
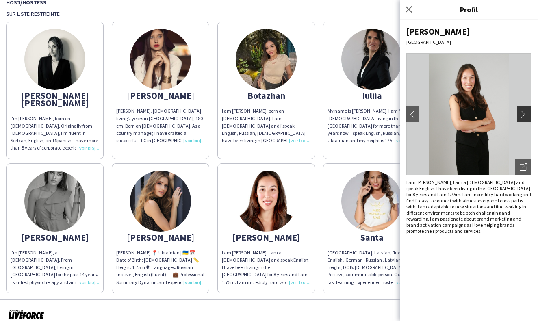
click at [522, 120] on button "chevron-right" at bounding box center [525, 114] width 16 height 16
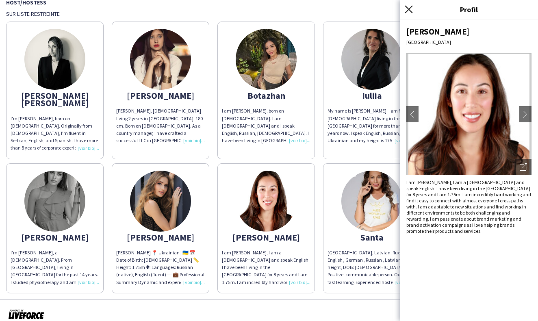
click at [407, 11] on icon at bounding box center [408, 9] width 8 height 8
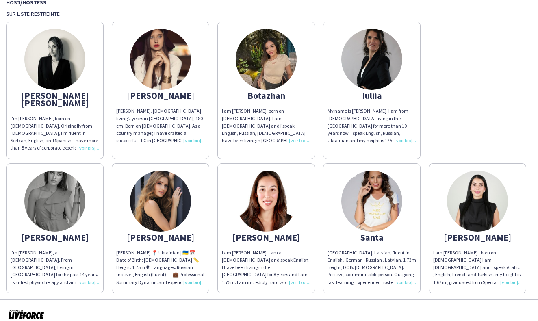
scroll to position [0, 0]
click at [164, 212] on img at bounding box center [160, 201] width 61 height 61
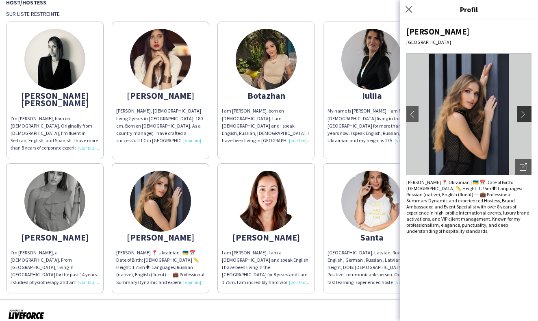
click at [522, 116] on app-icon "chevron-right" at bounding box center [524, 113] width 11 height 7
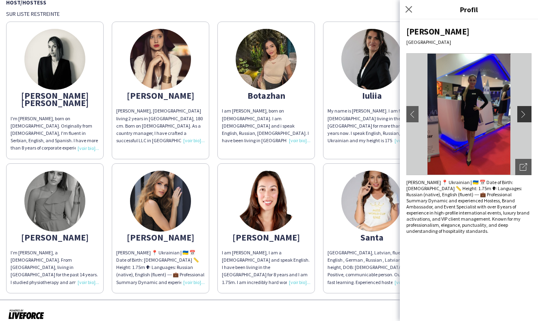
click at [522, 116] on app-icon "chevron-right" at bounding box center [524, 113] width 11 height 7
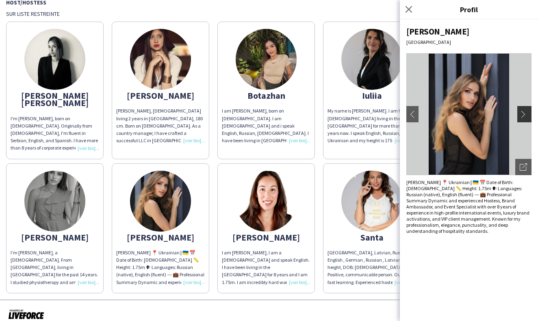
click at [522, 116] on app-icon "chevron-right" at bounding box center [524, 113] width 11 height 7
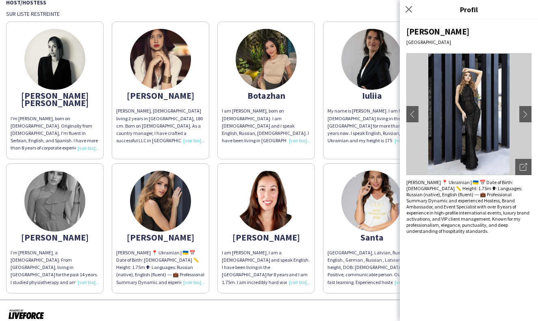
click at [371, 184] on img at bounding box center [371, 201] width 61 height 61
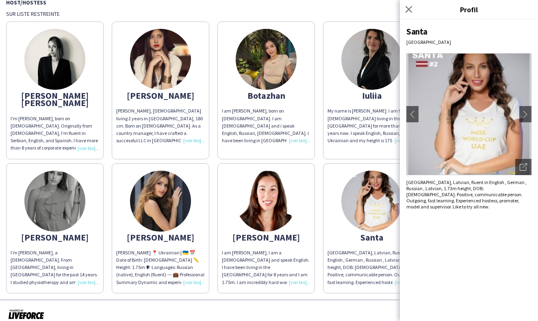
click at [263, 202] on img at bounding box center [265, 201] width 61 height 61
